Goal: Task Accomplishment & Management: Complete application form

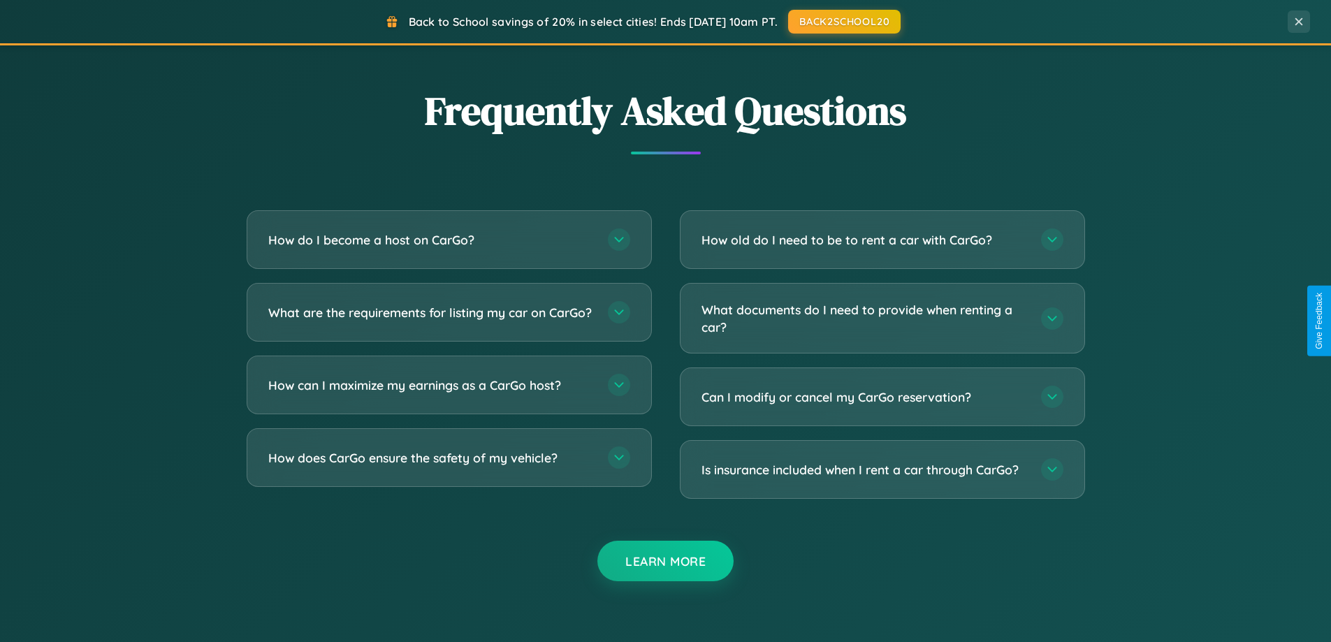
scroll to position [2689, 0]
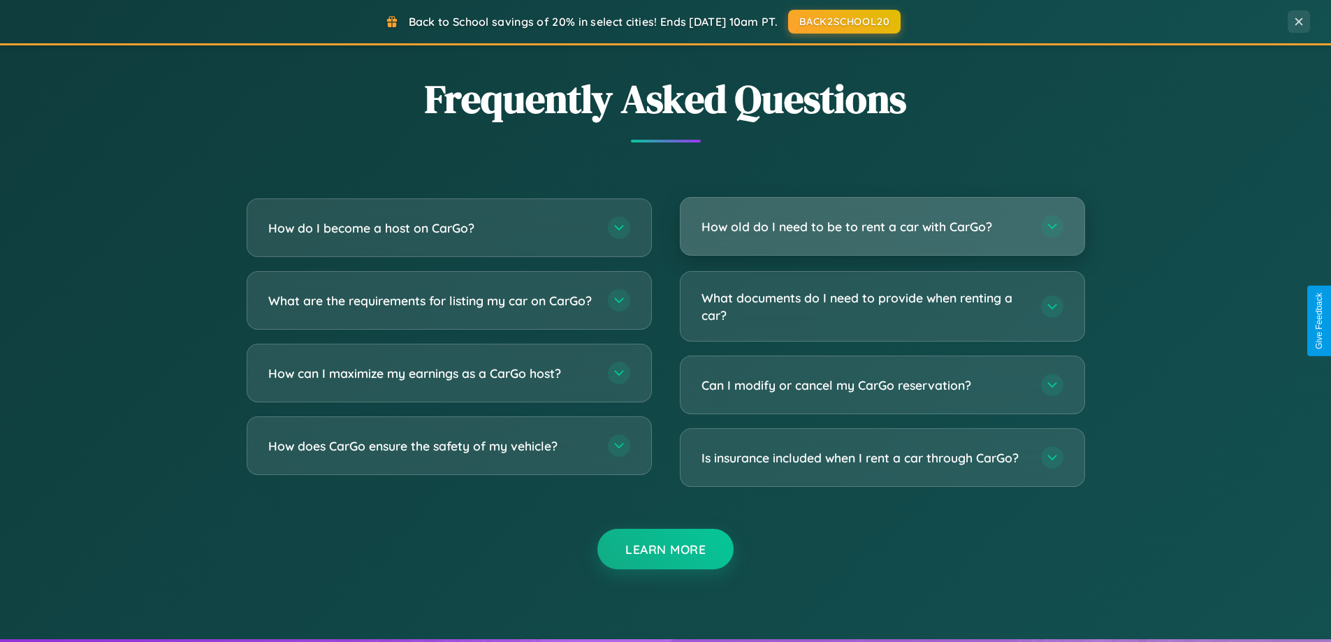
click at [882, 227] on h3 "How old do I need to be to rent a car with CarGo?" at bounding box center [865, 226] width 326 height 17
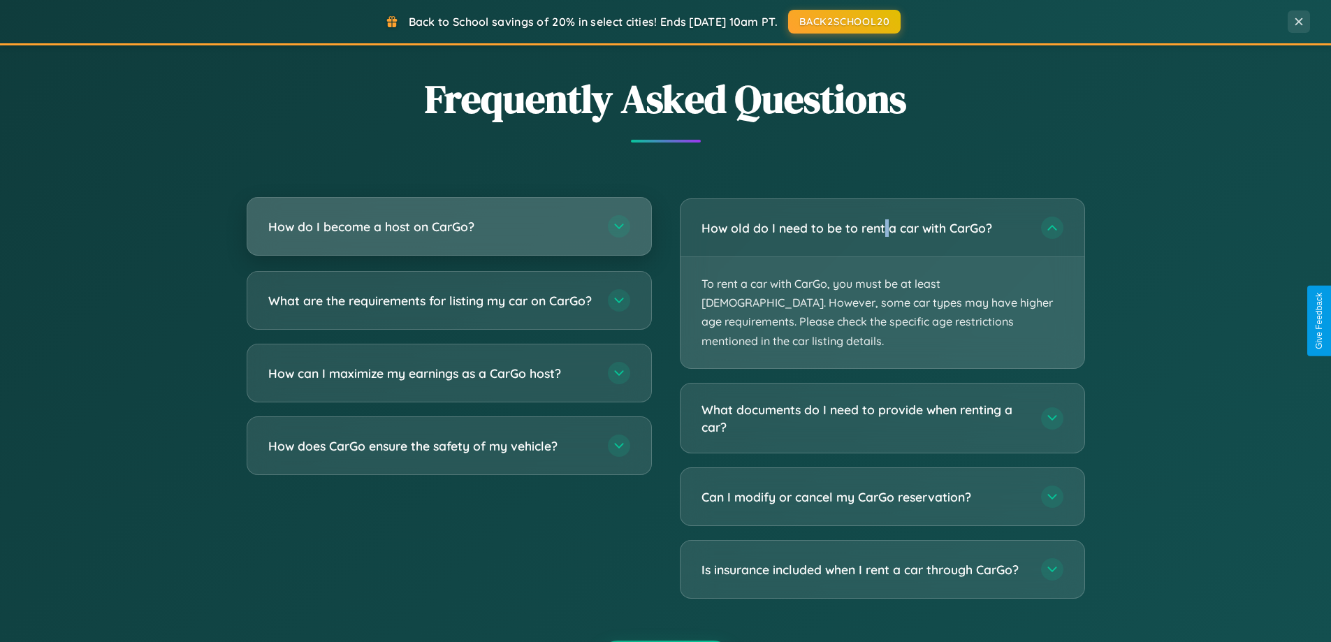
click at [449, 227] on h3 "How do I become a host on CarGo?" at bounding box center [431, 226] width 326 height 17
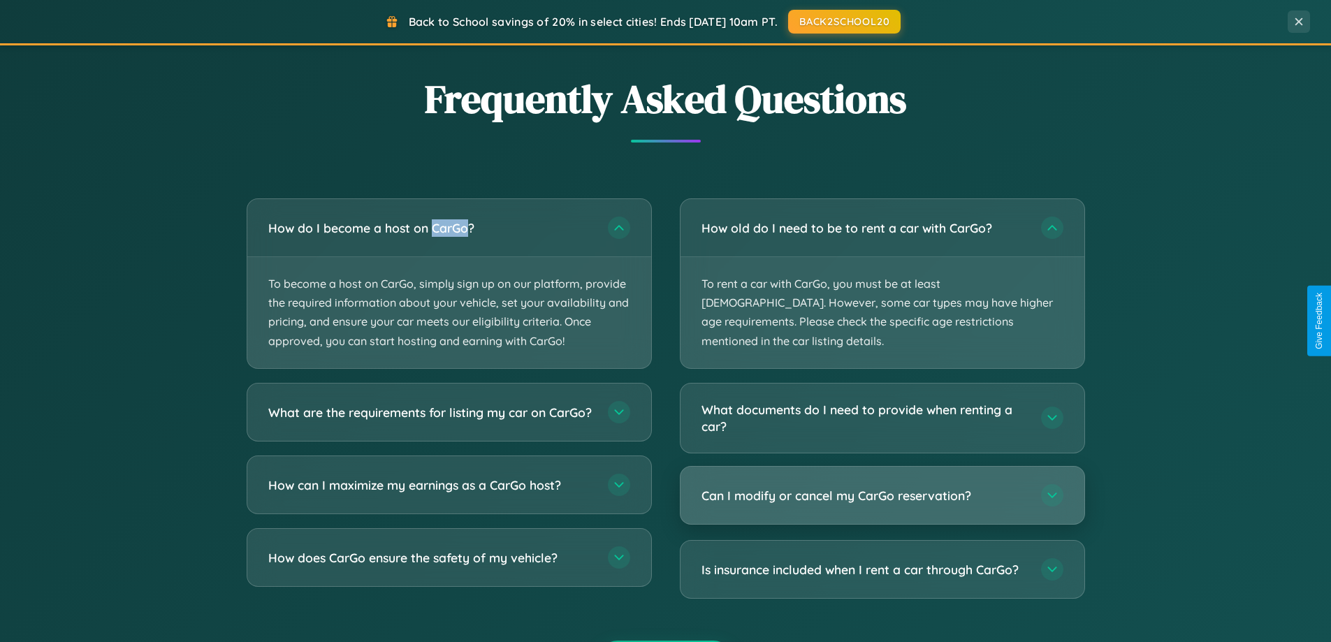
click at [882, 487] on h3 "Can I modify or cancel my CarGo reservation?" at bounding box center [865, 495] width 326 height 17
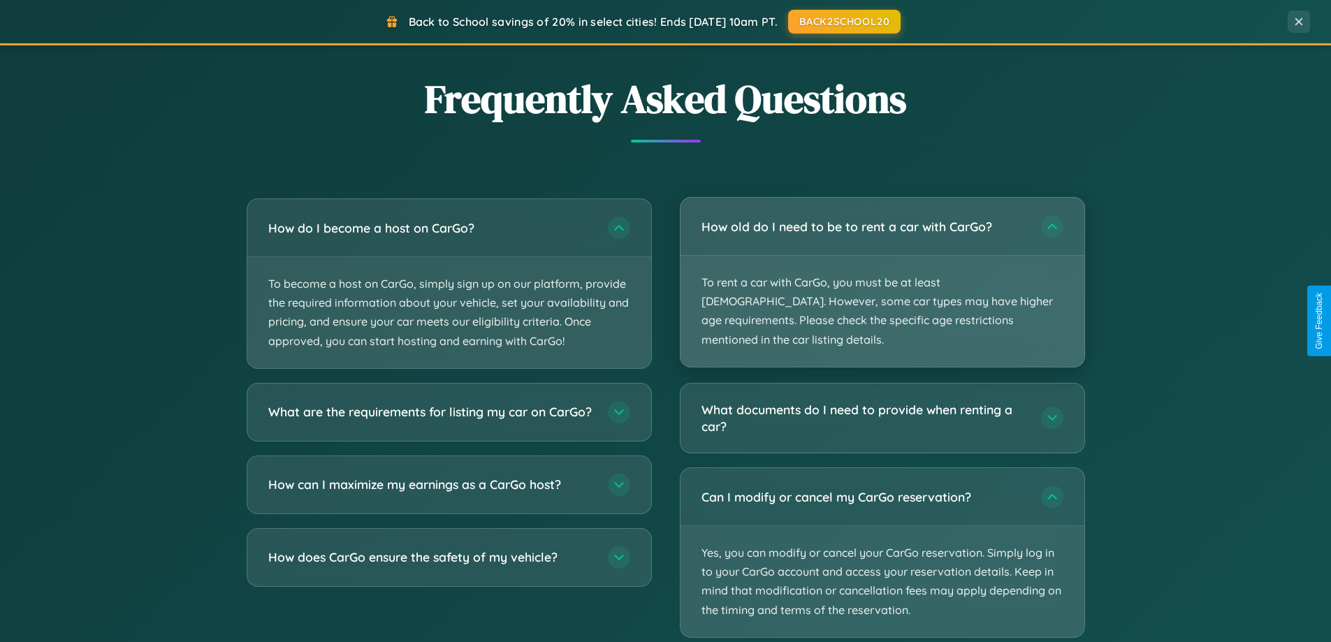
click at [882, 273] on p "To rent a car with CarGo, you must be at least [DEMOGRAPHIC_DATA]. However, som…" at bounding box center [883, 311] width 404 height 111
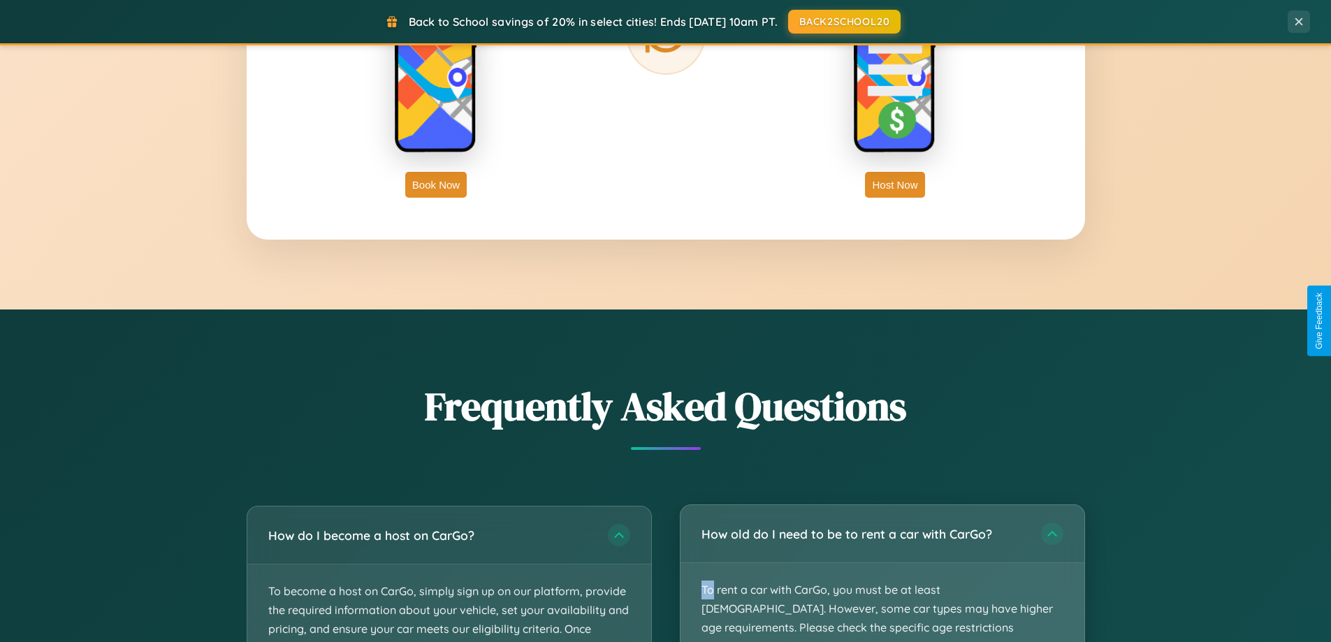
scroll to position [602, 0]
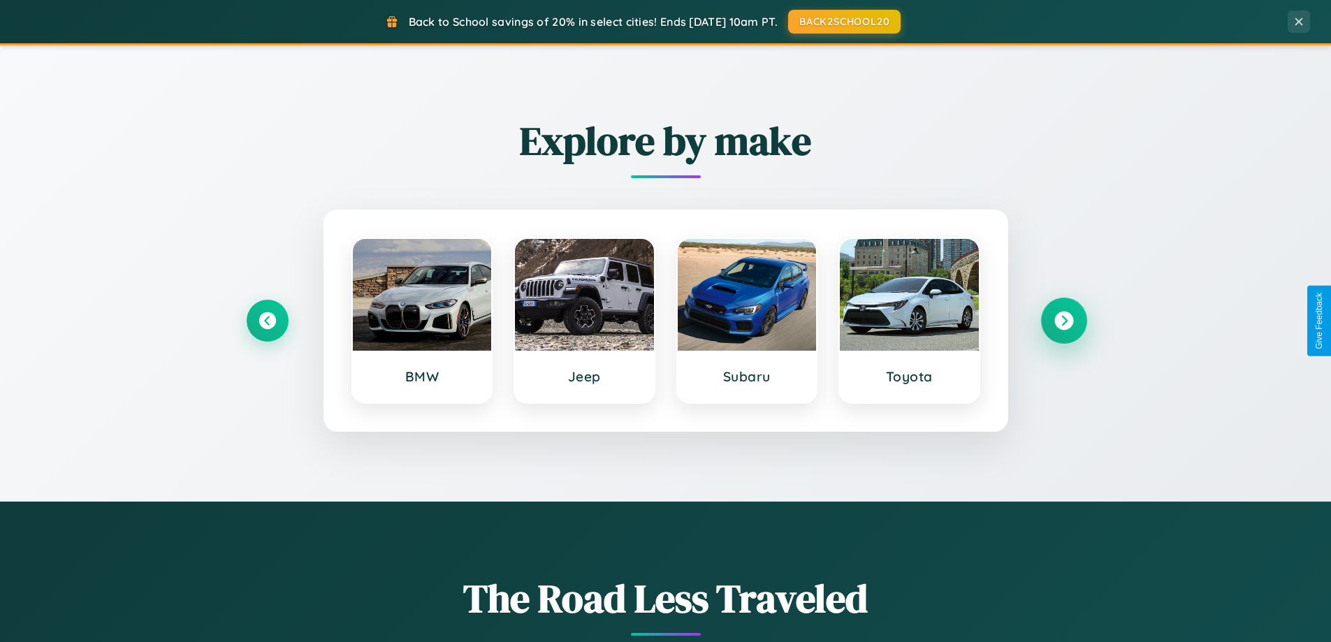
click at [1064, 321] on icon at bounding box center [1064, 321] width 19 height 19
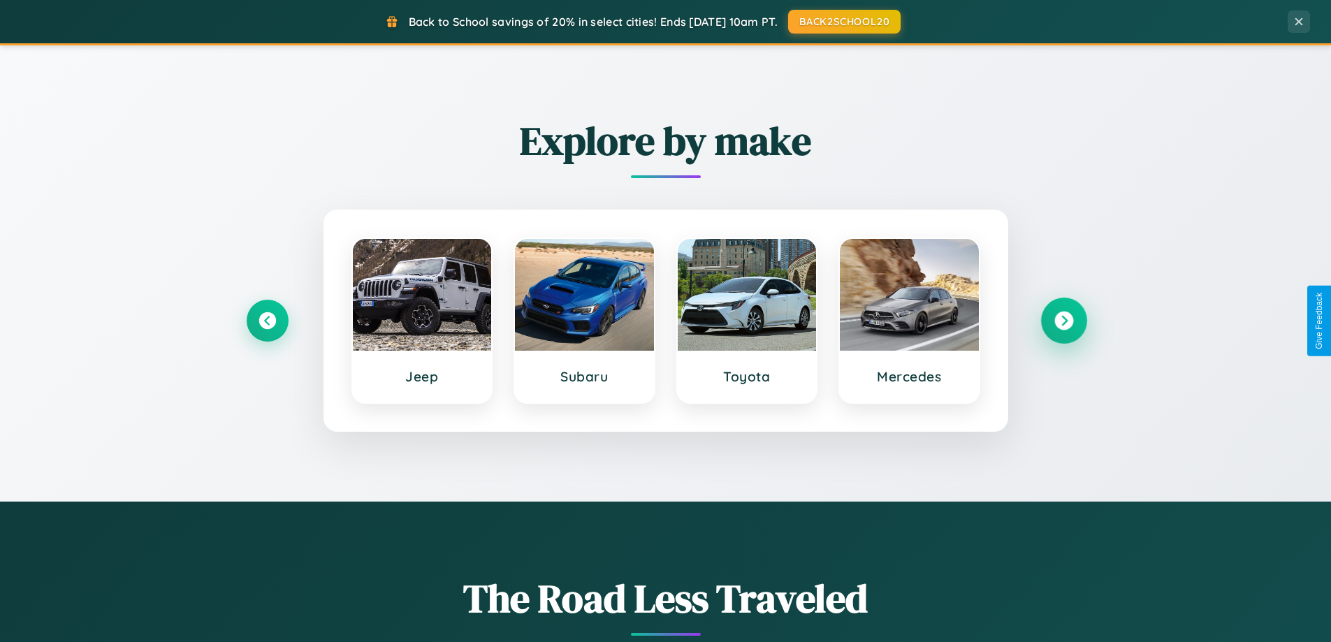
click at [1064, 321] on icon at bounding box center [1064, 321] width 19 height 19
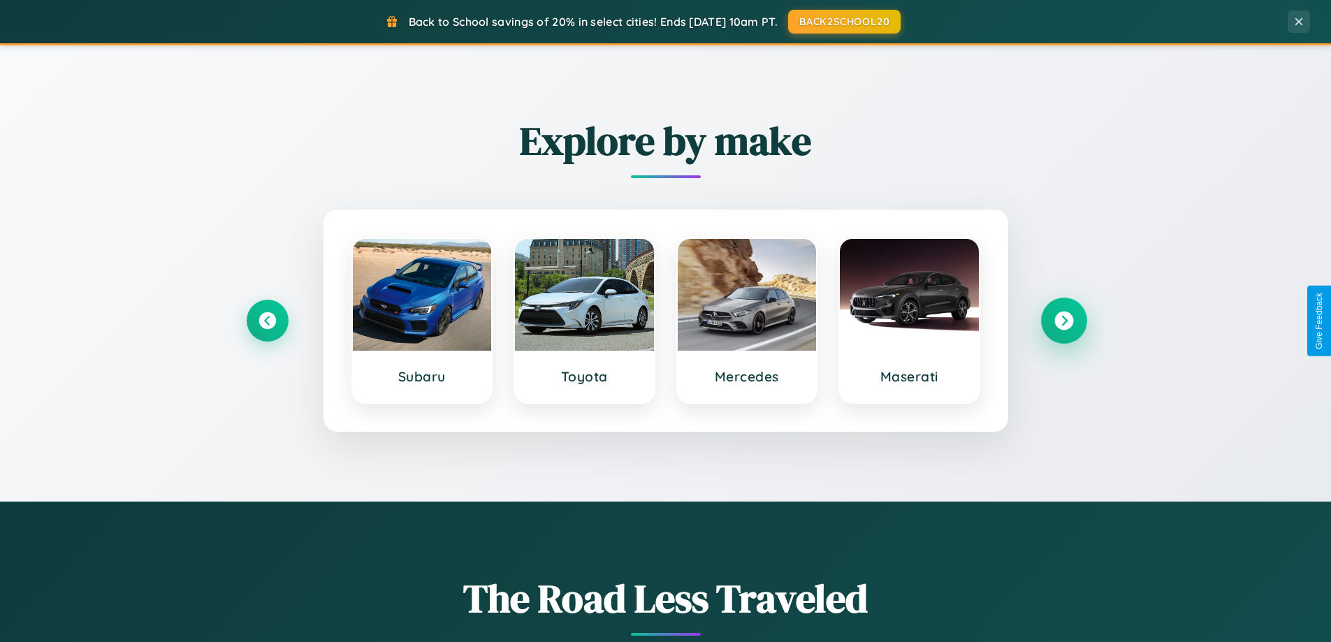
click at [1064, 321] on icon at bounding box center [1064, 321] width 19 height 19
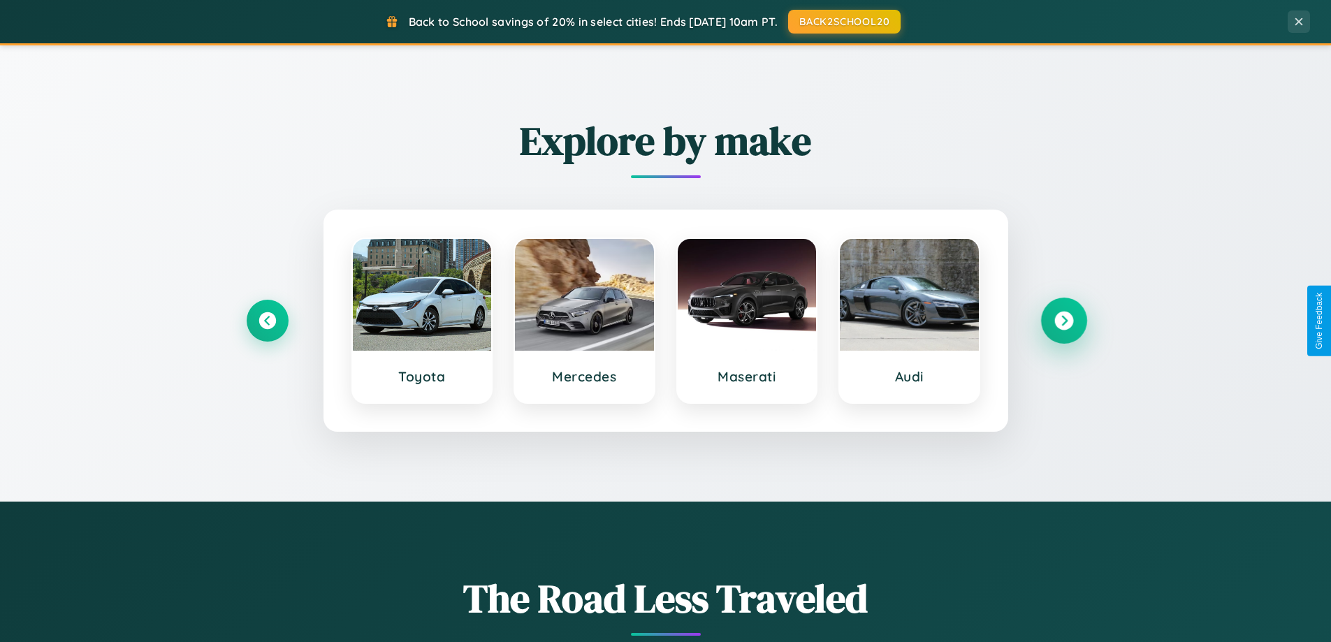
click at [1064, 321] on icon at bounding box center [1064, 321] width 19 height 19
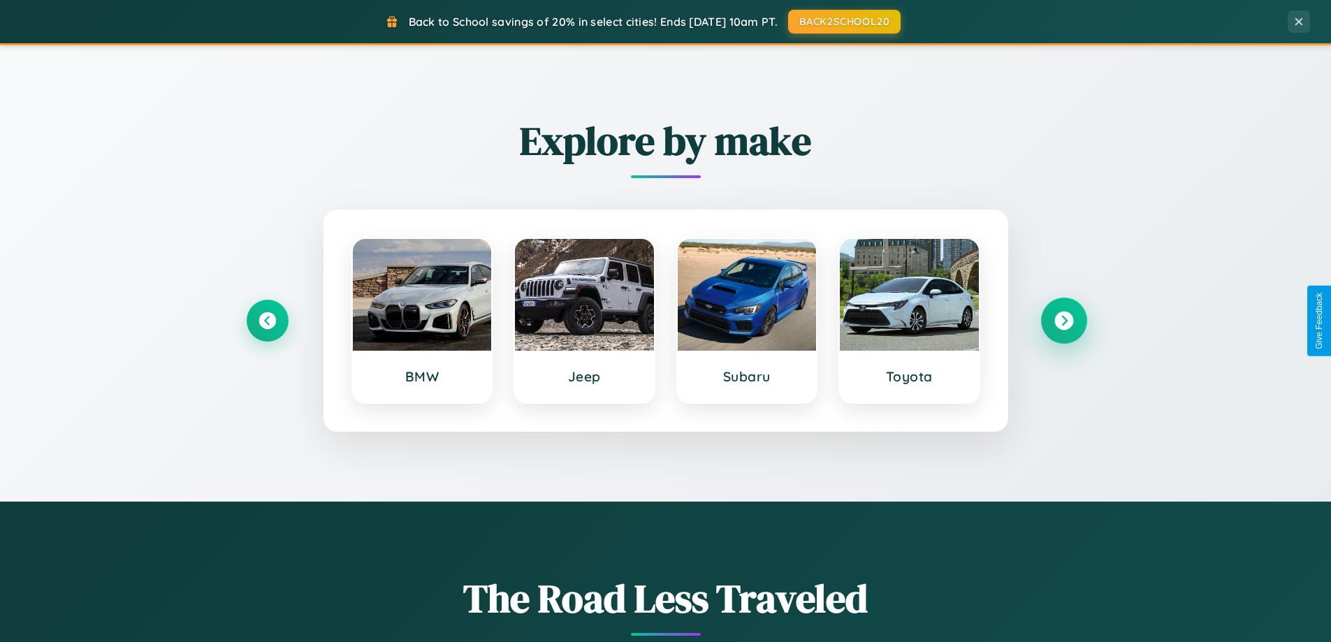
click at [1064, 321] on icon at bounding box center [1064, 321] width 19 height 19
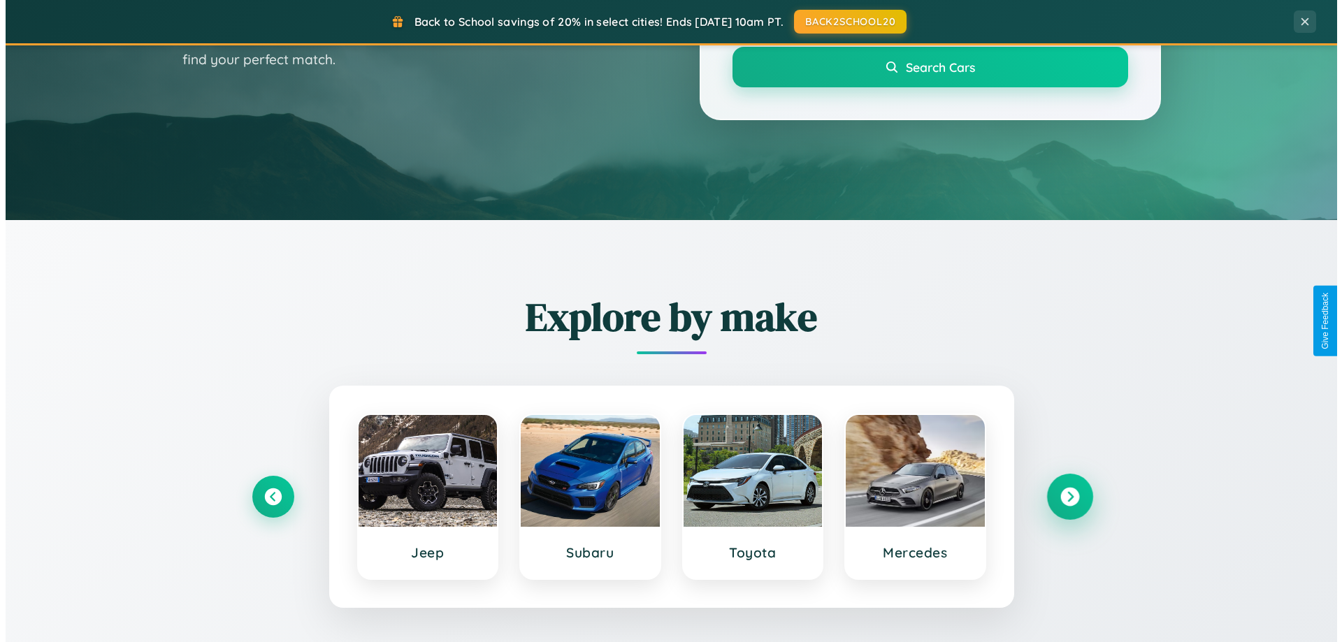
scroll to position [0, 0]
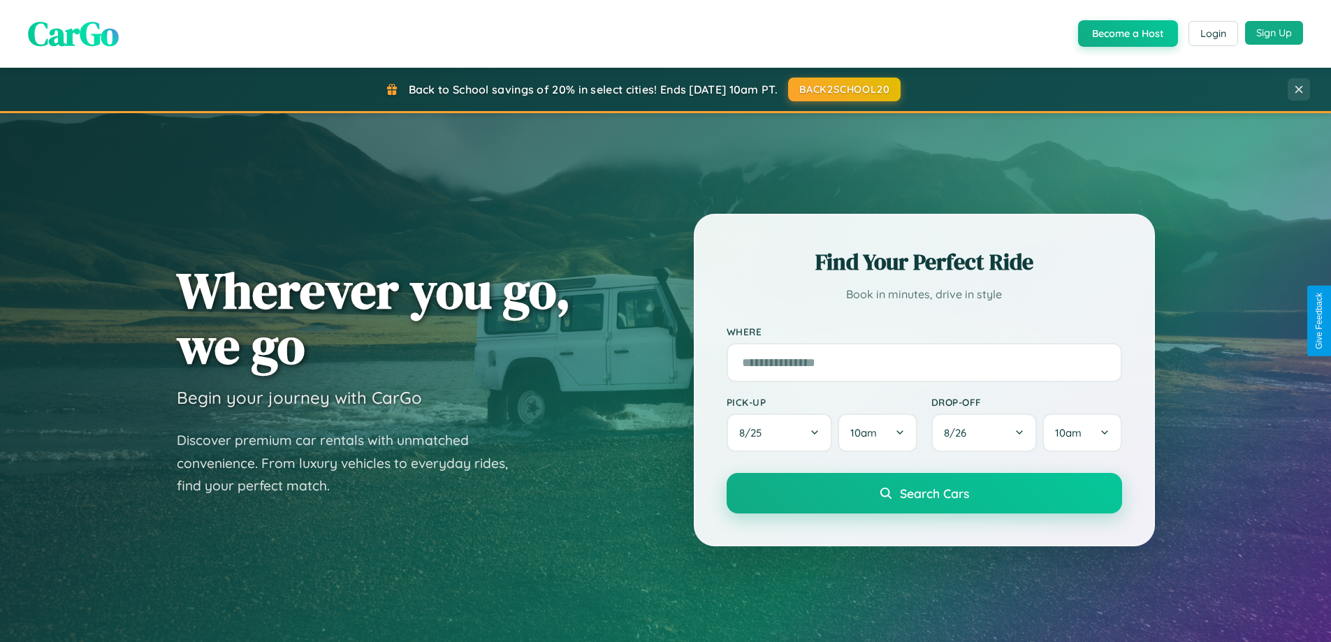
click at [1274, 33] on button "Sign Up" at bounding box center [1274, 33] width 58 height 24
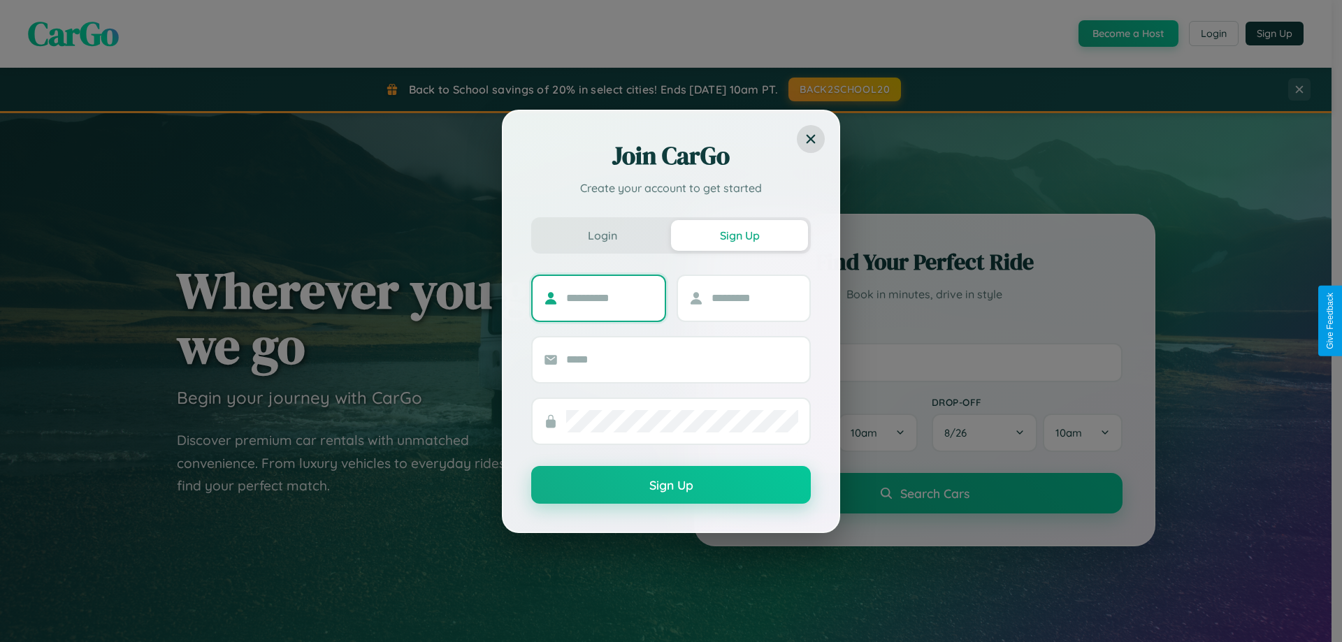
click at [609, 298] on input "text" at bounding box center [609, 298] width 87 height 22
type input "********"
click at [754, 298] on input "text" at bounding box center [755, 298] width 87 height 22
type input "*****"
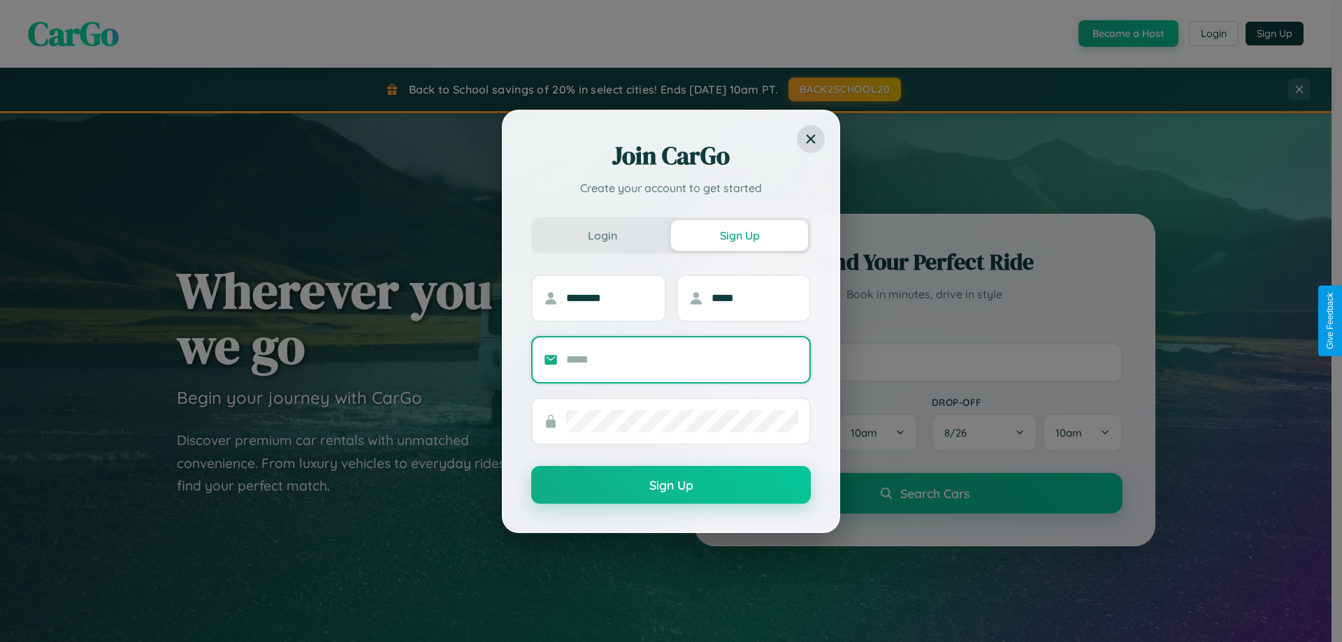
click at [682, 359] on input "text" at bounding box center [682, 360] width 232 height 22
type input "**********"
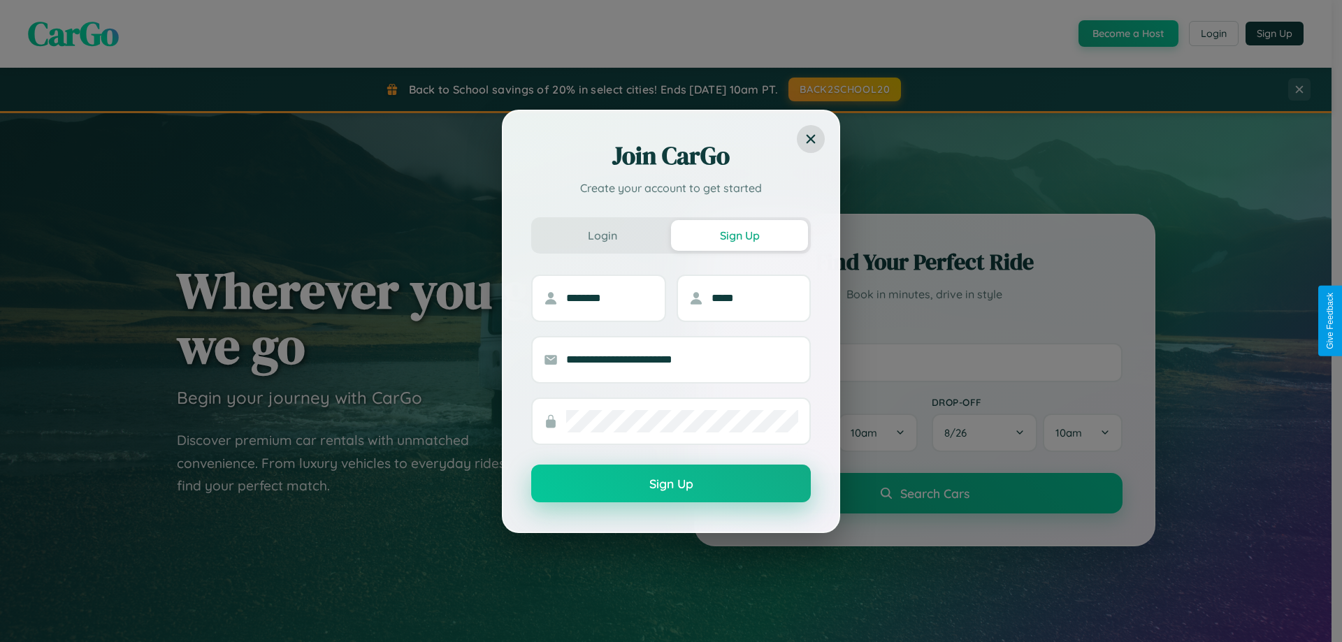
click at [671, 484] on button "Sign Up" at bounding box center [671, 484] width 280 height 38
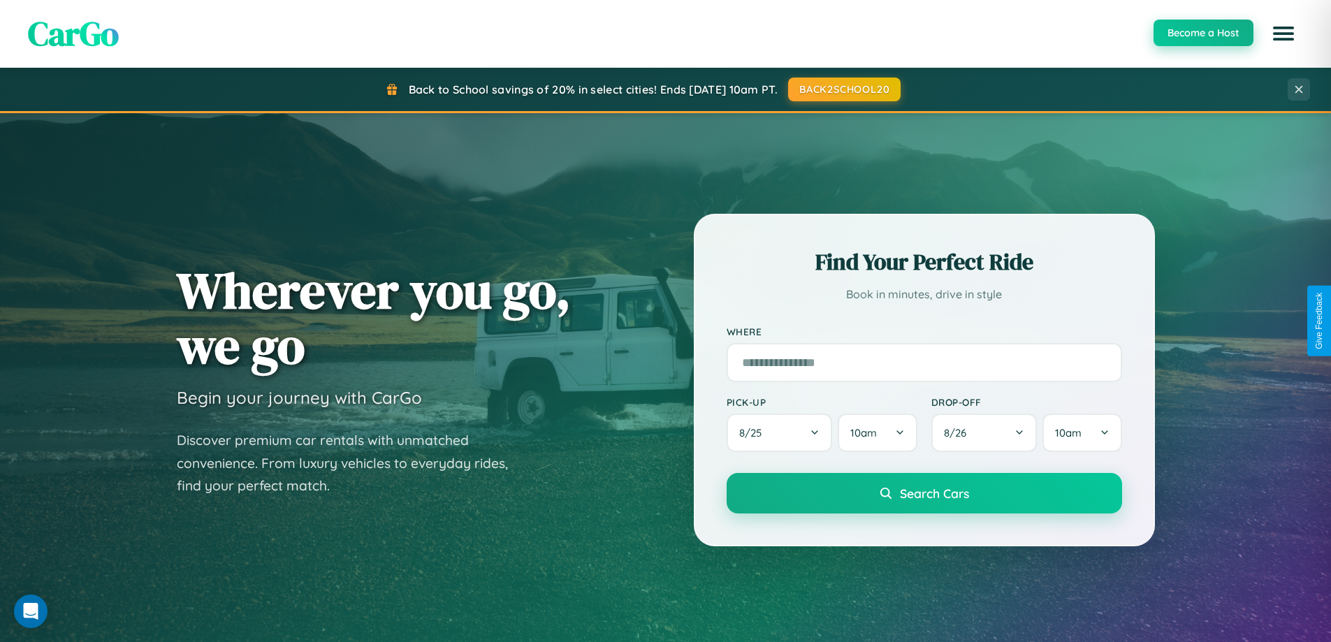
click at [1203, 33] on button "Become a Host" at bounding box center [1204, 33] width 100 height 27
